Goal: Information Seeking & Learning: Learn about a topic

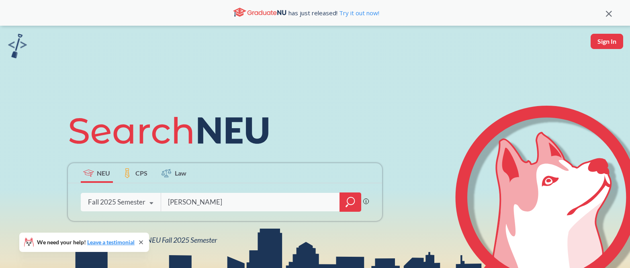
type input "[PERSON_NAME]"
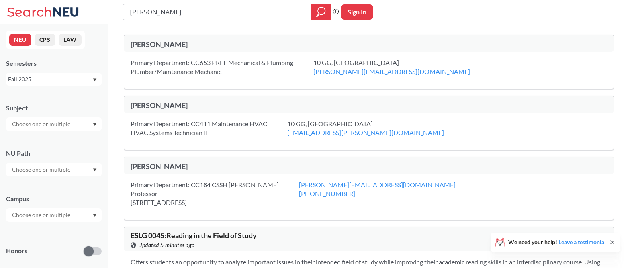
click at [96, 123] on icon "Dropdown arrow" at bounding box center [95, 124] width 4 height 3
click at [195, 169] on div "[PERSON_NAME]" at bounding box center [250, 166] width 238 height 9
click at [227, 184] on div "Primary Department: CC184 CSSH Dean Professor 360 Huntington Avenue, Boston, MA…" at bounding box center [215, 193] width 168 height 27
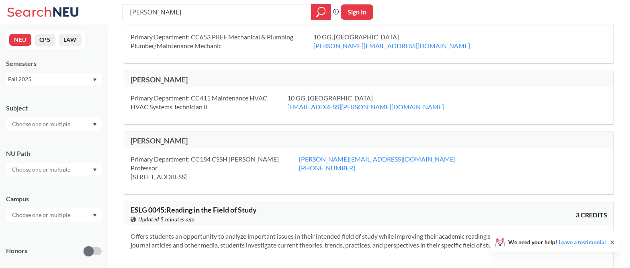
scroll to position [29, 0]
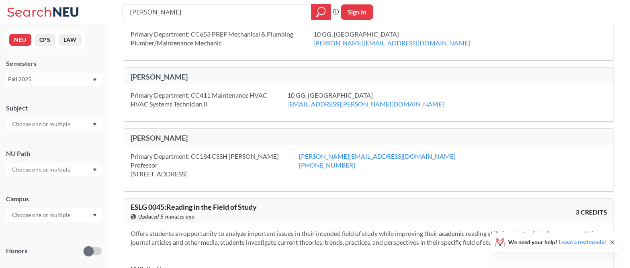
click at [231, 143] on div "[PERSON_NAME]" at bounding box center [250, 138] width 238 height 10
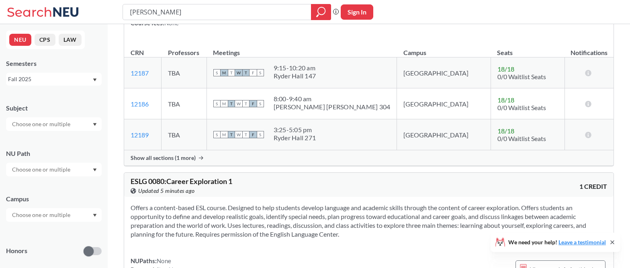
scroll to position [302, 0]
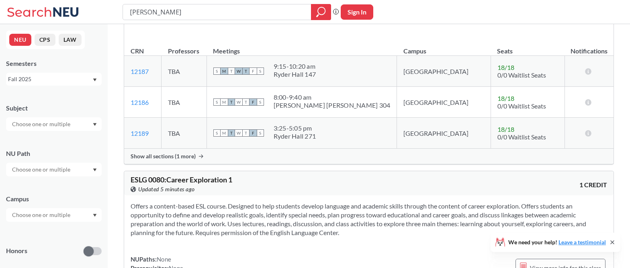
click at [94, 125] on icon "Dropdown arrow" at bounding box center [95, 124] width 4 height 3
click at [50, 120] on input "text" at bounding box center [41, 124] width 67 height 10
type input "Engl"
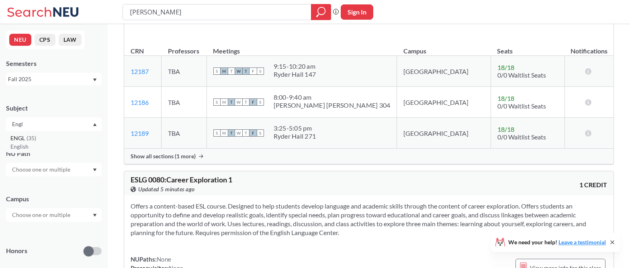
click at [40, 139] on div "ENGL ( 35 )" at bounding box center [55, 138] width 91 height 9
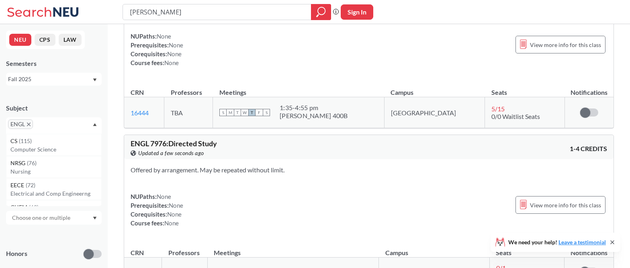
scroll to position [5203, 0]
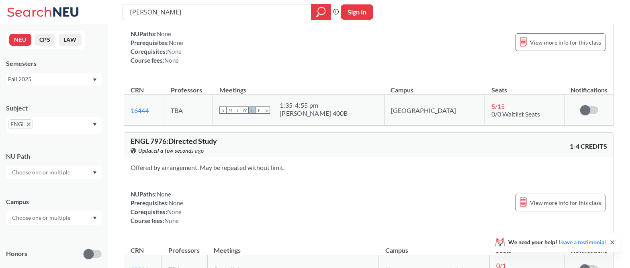
click at [491, 102] on span "5 / 15" at bounding box center [497, 106] width 13 height 8
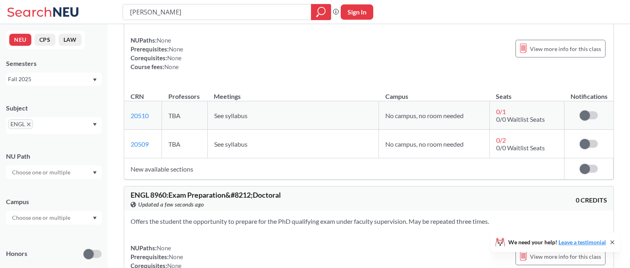
scroll to position [5536, 0]
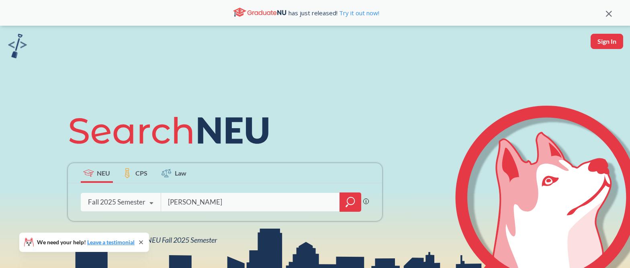
type input "[PERSON_NAME]"
click at [348, 204] on icon "magnifying glass" at bounding box center [350, 201] width 10 height 11
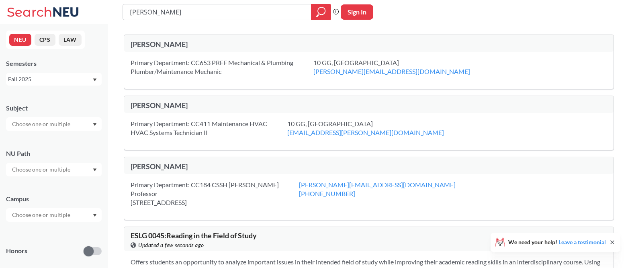
click at [63, 127] on input "text" at bounding box center [41, 124] width 67 height 10
type input "English"
click at [53, 88] on div "NEU CPS LAW Semesters Fall 2025 Subject English NU Path Campus Honors Class Typ…" at bounding box center [54, 146] width 108 height 244
click at [318, 17] on icon "magnifying glass" at bounding box center [321, 11] width 10 height 11
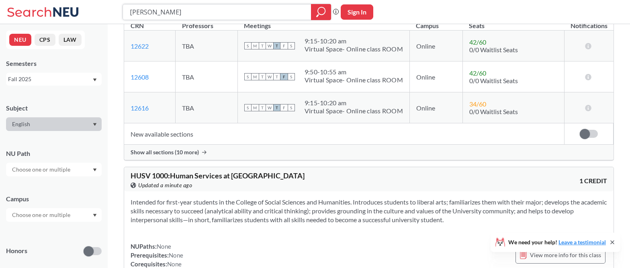
scroll to position [3895, 0]
click at [59, 120] on div "English" at bounding box center [54, 124] width 96 height 14
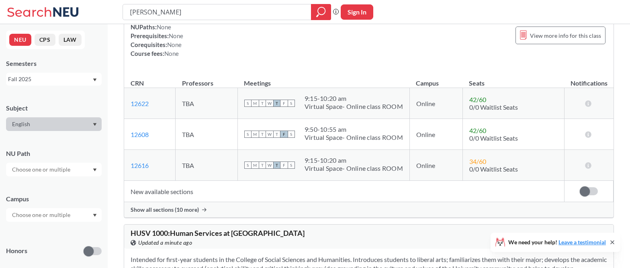
scroll to position [3841, 0]
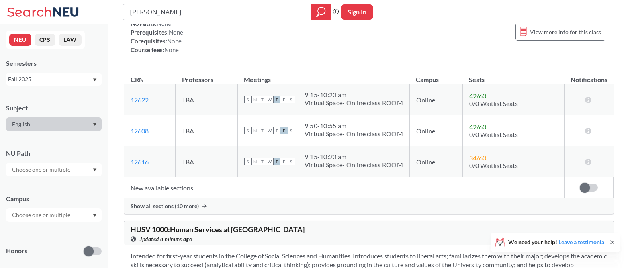
click at [57, 111] on div "Subject" at bounding box center [54, 108] width 96 height 9
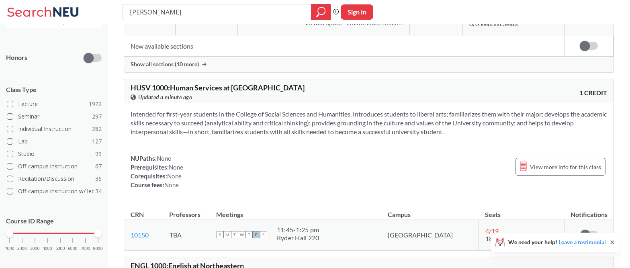
scroll to position [3984, 0]
click at [176, 14] on input "[PERSON_NAME]" at bounding box center [217, 12] width 176 height 14
click at [325, 13] on icon "magnifying glass" at bounding box center [321, 11] width 10 height 11
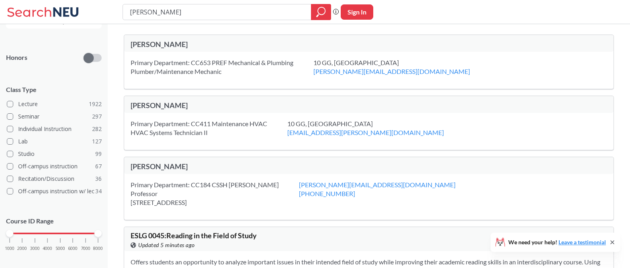
click at [148, 172] on div "[PERSON_NAME]" at bounding box center [368, 165] width 489 height 17
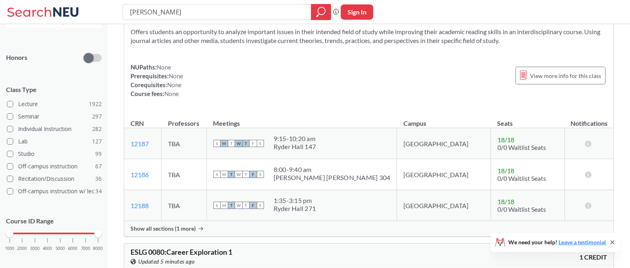
scroll to position [237, 0]
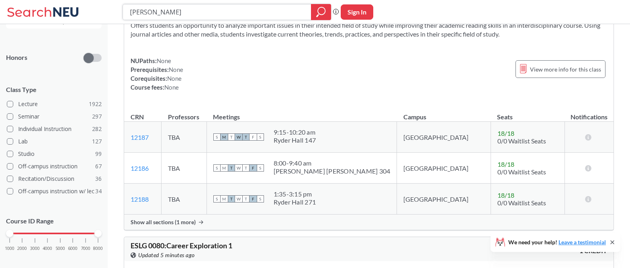
click at [189, 12] on input "[PERSON_NAME]" at bounding box center [217, 12] width 176 height 14
type input "[PERSON_NAME] Engl 7395"
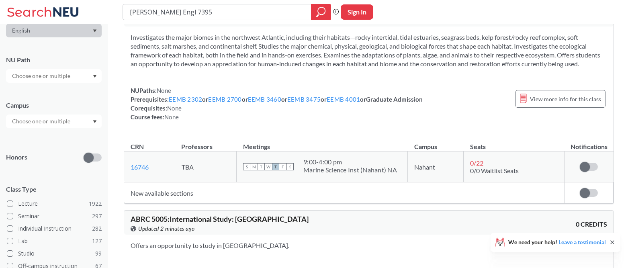
scroll to position [7222, 0]
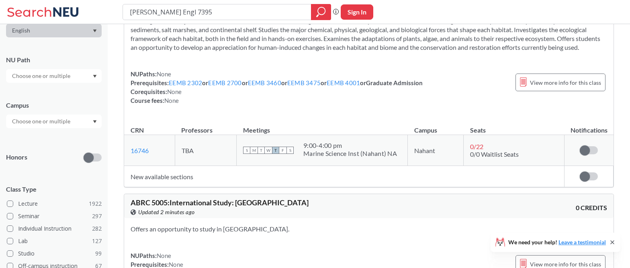
drag, startPoint x: 190, startPoint y: 14, endPoint x: 122, endPoint y: 15, distance: 67.5
click at [129, 15] on input "[PERSON_NAME] Engl 7395" at bounding box center [217, 12] width 176 height 14
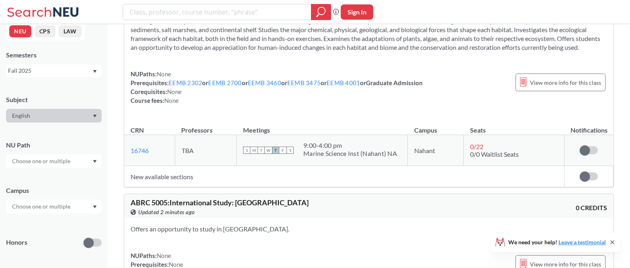
scroll to position [0, 0]
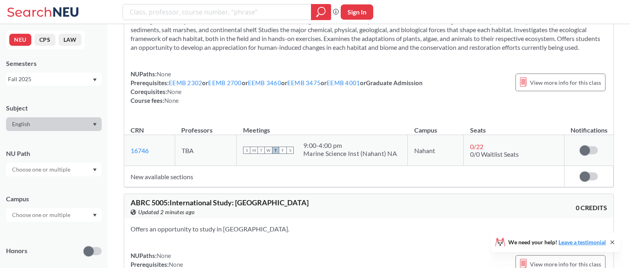
click at [94, 125] on icon "Dropdown arrow" at bounding box center [95, 124] width 4 height 3
click at [59, 123] on div "English" at bounding box center [54, 124] width 96 height 14
click at [153, 13] on input "search" at bounding box center [217, 12] width 176 height 14
type input "[PERSON_NAME]"
click at [317, 10] on icon "magnifying glass" at bounding box center [321, 11] width 10 height 11
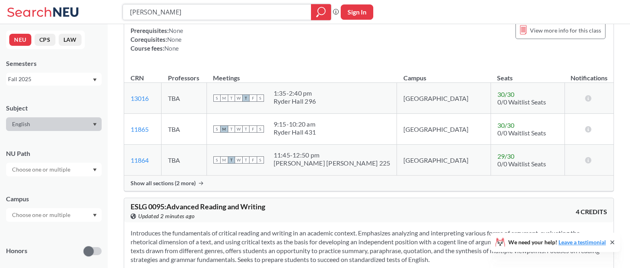
scroll to position [538, 0]
